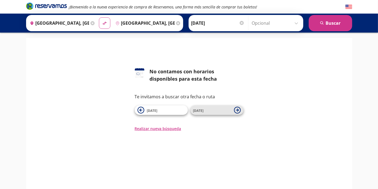
click at [236, 110] on icon at bounding box center [237, 110] width 3 height 3
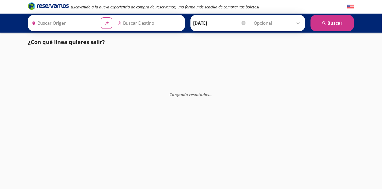
type input "[GEOGRAPHIC_DATA], [GEOGRAPHIC_DATA]"
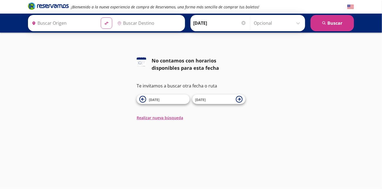
type input "[GEOGRAPHIC_DATA], [GEOGRAPHIC_DATA]"
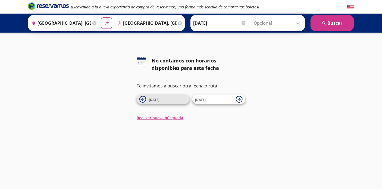
click at [141, 99] on icon at bounding box center [142, 99] width 7 height 7
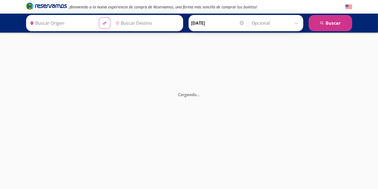
type input "[GEOGRAPHIC_DATA], [GEOGRAPHIC_DATA]"
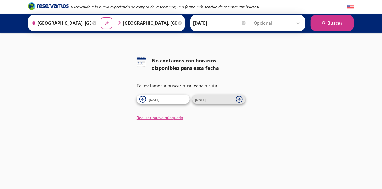
click at [239, 99] on icon at bounding box center [239, 99] width 3 height 3
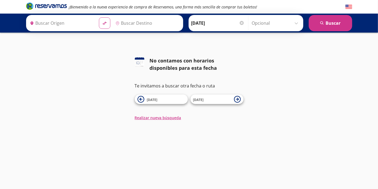
type input "[GEOGRAPHIC_DATA], [GEOGRAPHIC_DATA]"
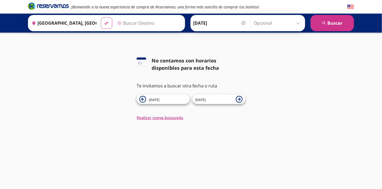
type input "[GEOGRAPHIC_DATA], [GEOGRAPHIC_DATA]"
click at [239, 98] on icon at bounding box center [239, 99] width 3 height 3
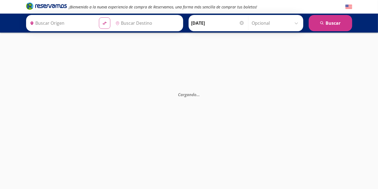
type input "[GEOGRAPHIC_DATA], [GEOGRAPHIC_DATA]"
